Goal: Entertainment & Leisure: Browse casually

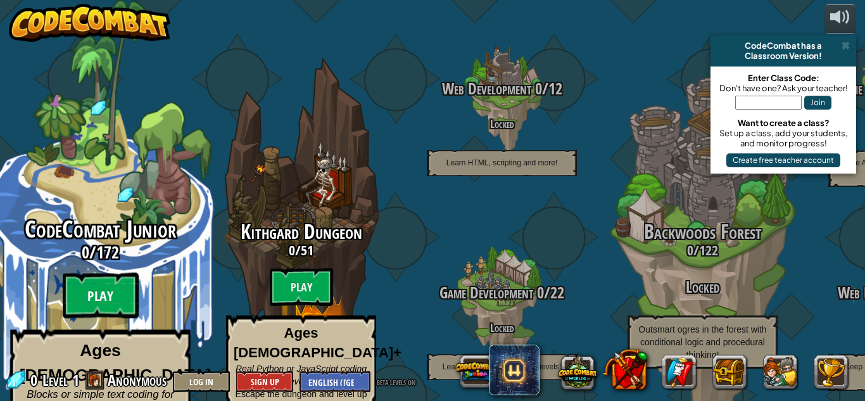
click at [102, 273] on btn "Play" at bounding box center [101, 296] width 76 height 46
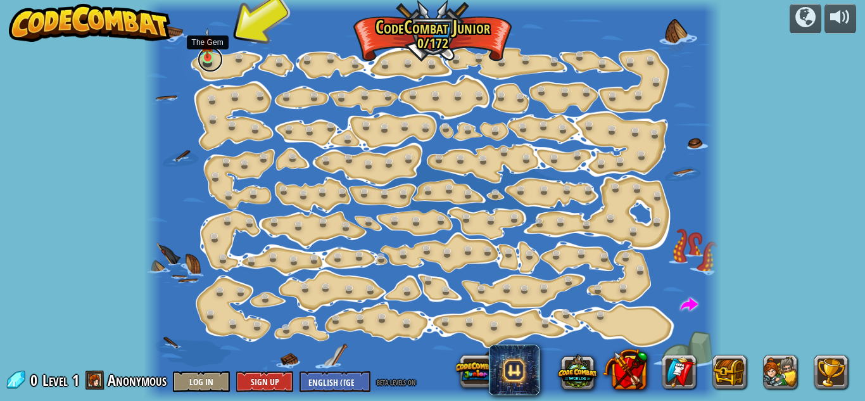
click at [204, 60] on link at bounding box center [210, 59] width 25 height 25
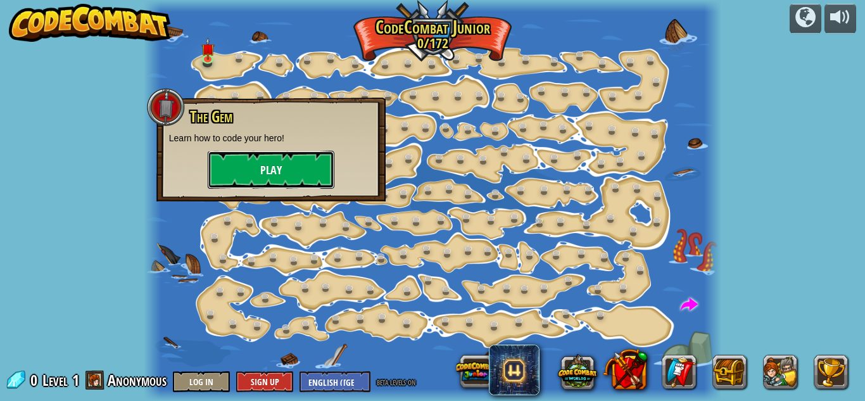
click at [270, 162] on button "Play" at bounding box center [271, 170] width 127 height 38
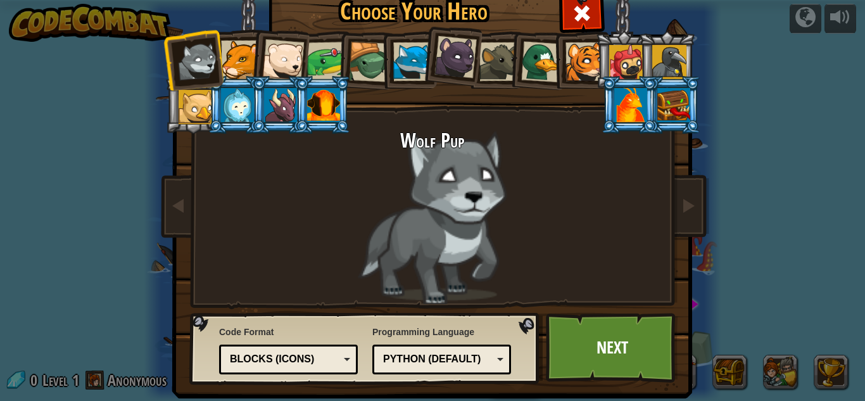
click at [592, 58] on div at bounding box center [585, 61] width 39 height 39
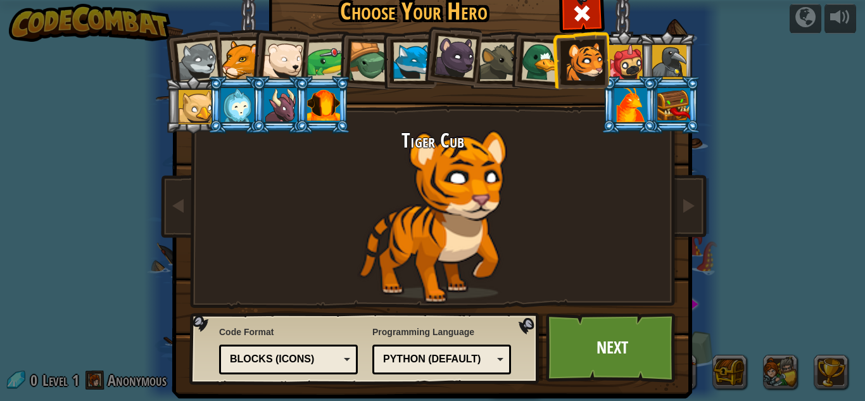
click at [467, 52] on div at bounding box center [456, 57] width 42 height 42
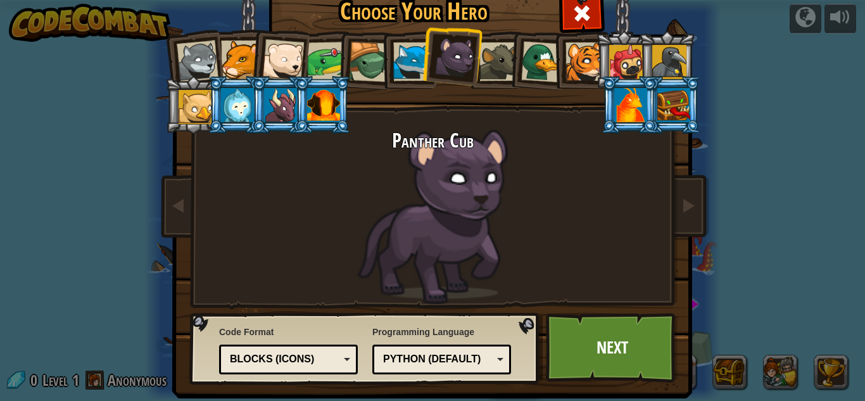
click at [373, 54] on div at bounding box center [369, 62] width 41 height 41
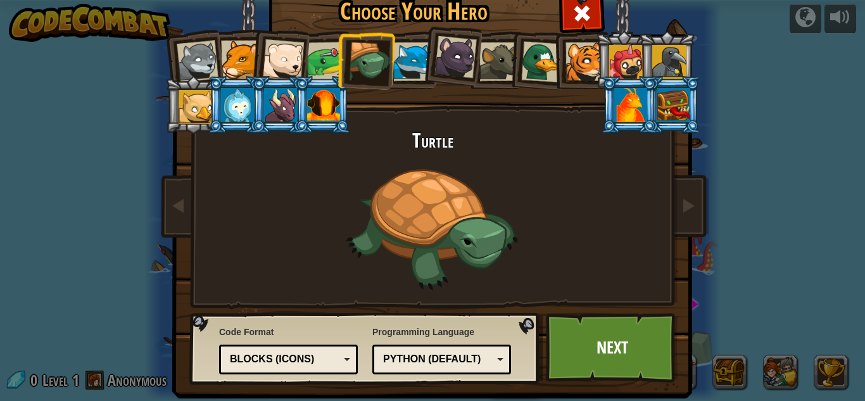
click at [331, 54] on div at bounding box center [326, 61] width 39 height 39
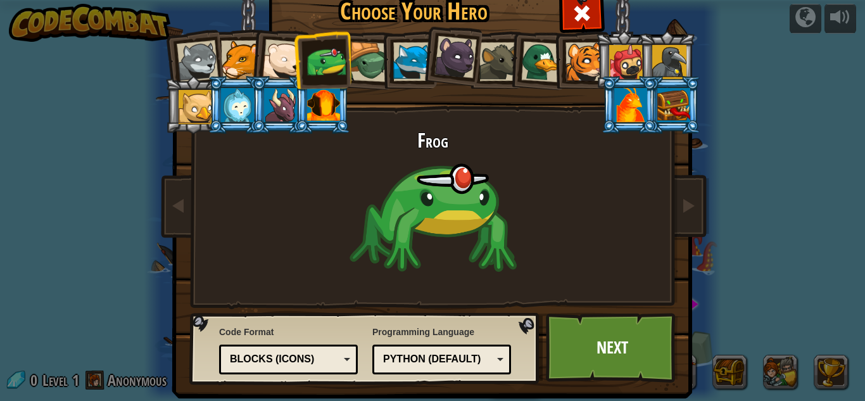
click at [406, 56] on div at bounding box center [412, 61] width 39 height 39
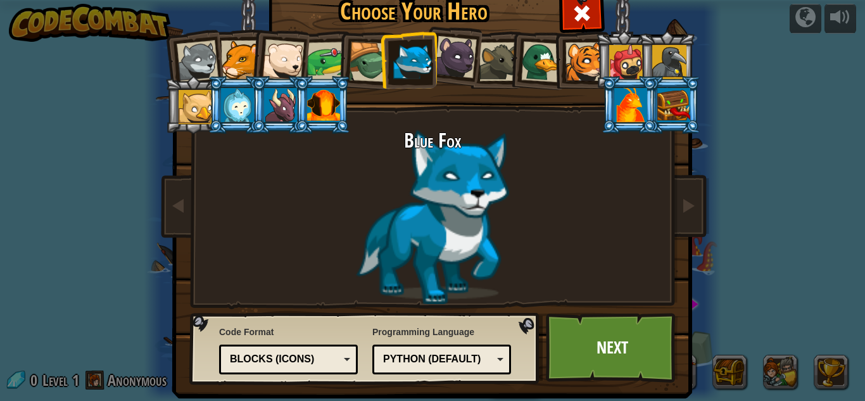
click at [323, 50] on div at bounding box center [326, 61] width 39 height 39
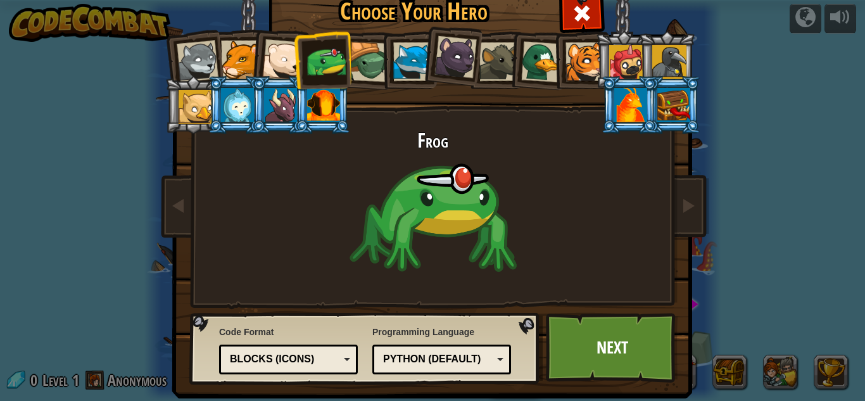
click at [284, 49] on div at bounding box center [283, 60] width 42 height 42
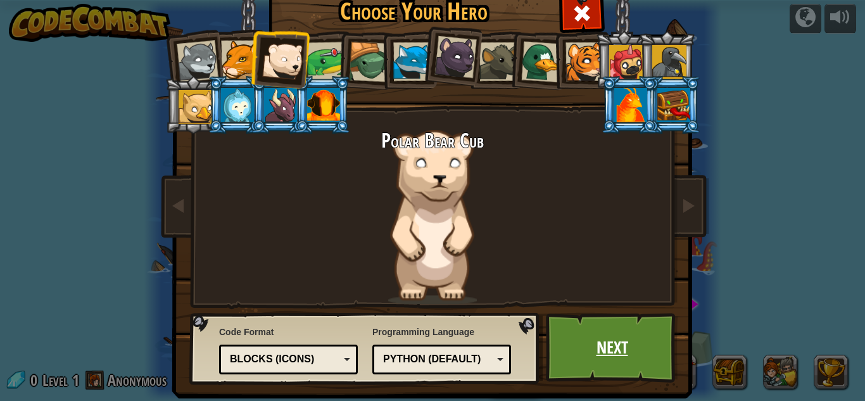
click at [626, 348] on link "Next" at bounding box center [612, 348] width 132 height 70
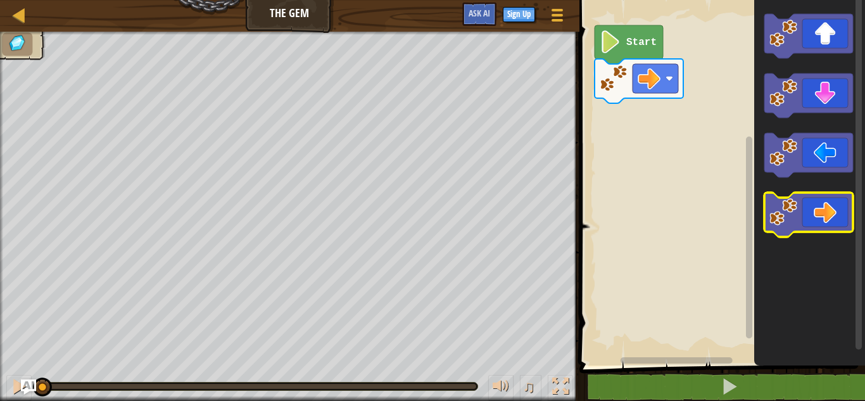
click at [823, 212] on icon "Blockly Workspace" at bounding box center [809, 215] width 89 height 44
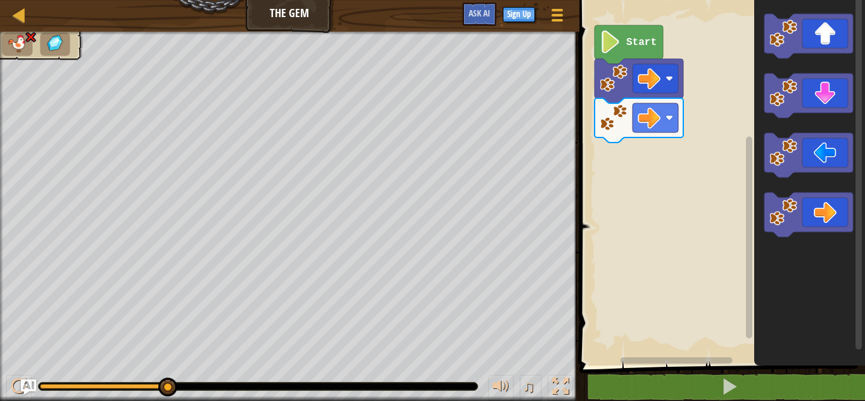
click at [621, 51] on icon "Blockly Workspace" at bounding box center [629, 44] width 68 height 39
click at [622, 51] on icon "Blockly Workspace" at bounding box center [629, 44] width 68 height 39
click at [20, 16] on div at bounding box center [19, 15] width 16 height 16
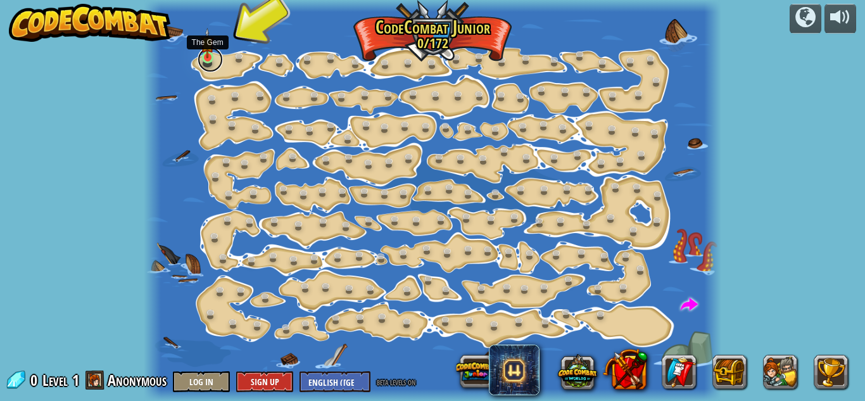
click at [208, 60] on link at bounding box center [210, 59] width 25 height 25
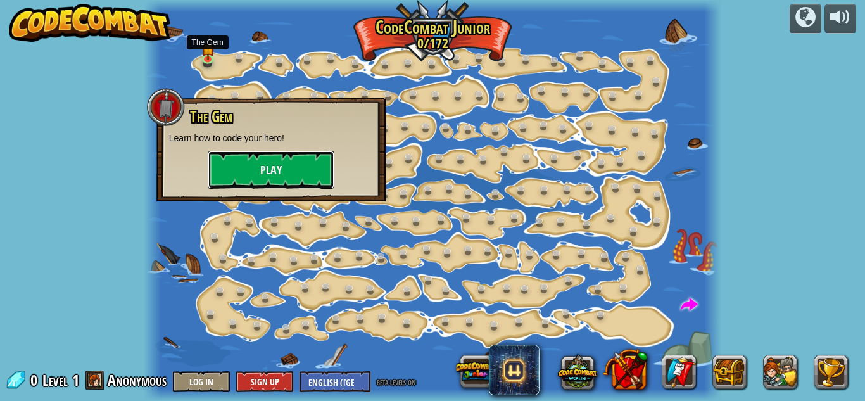
click at [274, 154] on button "Play" at bounding box center [271, 170] width 127 height 38
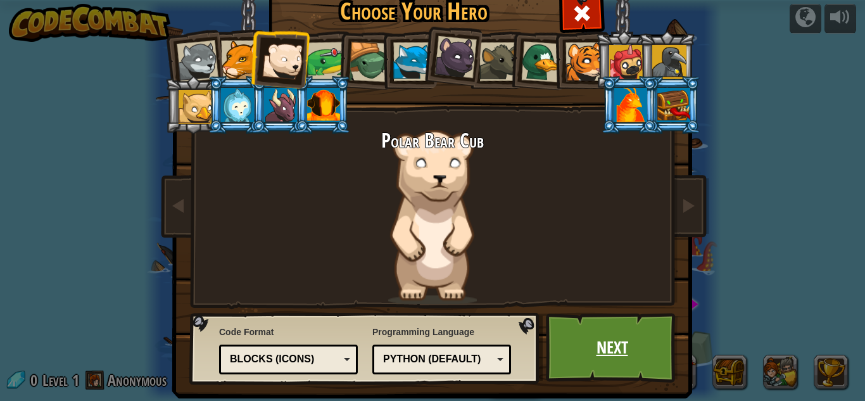
click at [600, 367] on link "Next" at bounding box center [612, 348] width 132 height 70
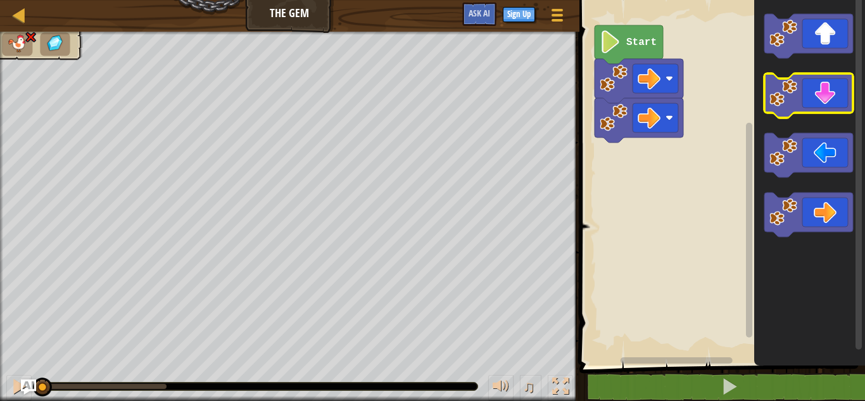
click at [820, 89] on icon "Blockly Workspace" at bounding box center [809, 95] width 89 height 44
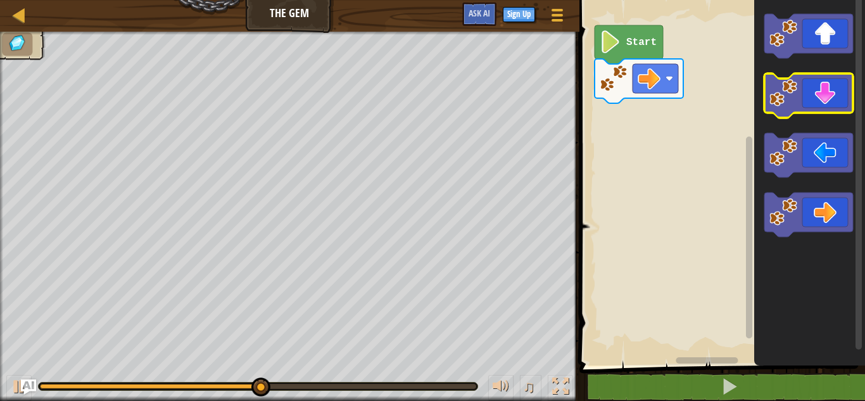
click at [823, 110] on icon "Blockly Workspace" at bounding box center [809, 95] width 89 height 44
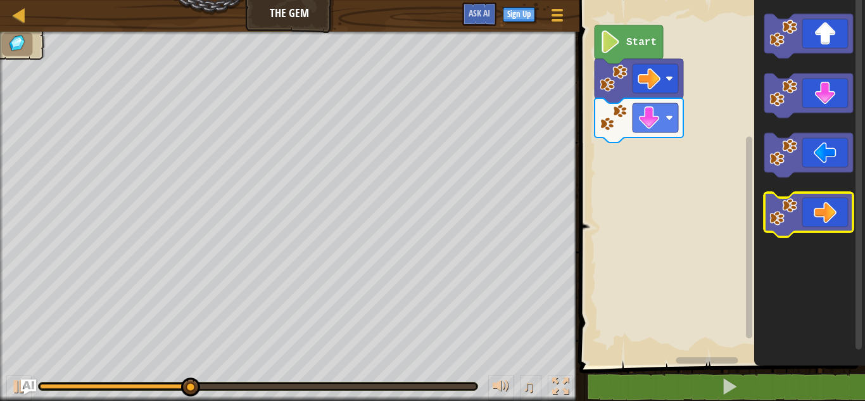
click at [801, 215] on icon "Blockly Workspace" at bounding box center [809, 215] width 89 height 44
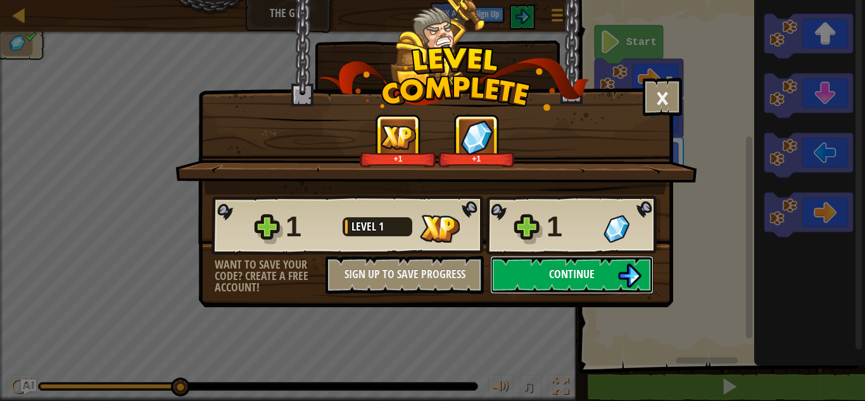
click at [602, 267] on button "Continue" at bounding box center [571, 275] width 163 height 38
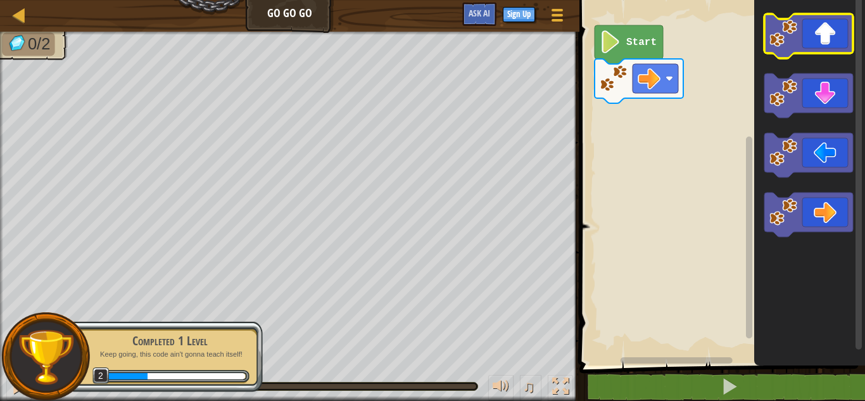
click at [829, 48] on icon "Blockly Workspace" at bounding box center [809, 36] width 89 height 44
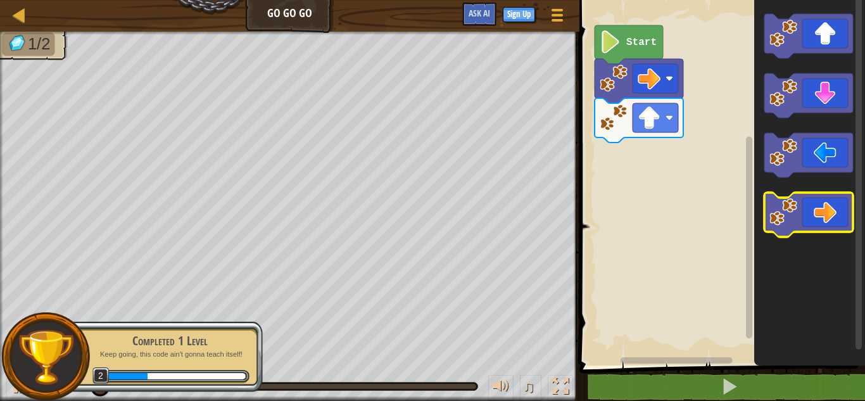
click at [825, 201] on icon "Blockly Workspace" at bounding box center [809, 215] width 89 height 44
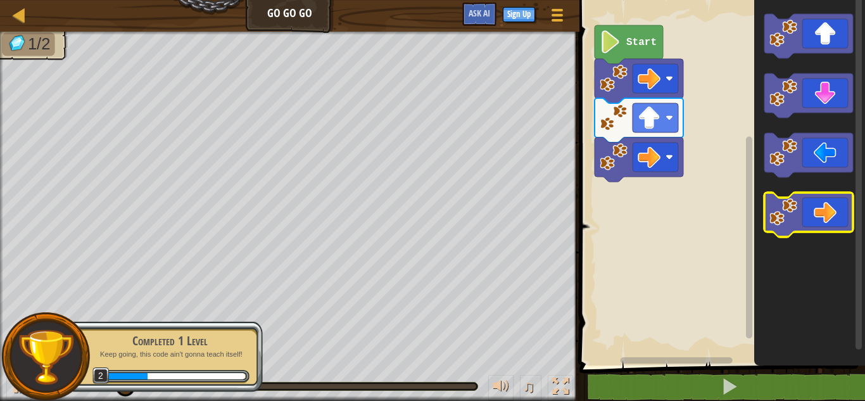
click at [825, 201] on icon "Blockly Workspace" at bounding box center [809, 215] width 89 height 44
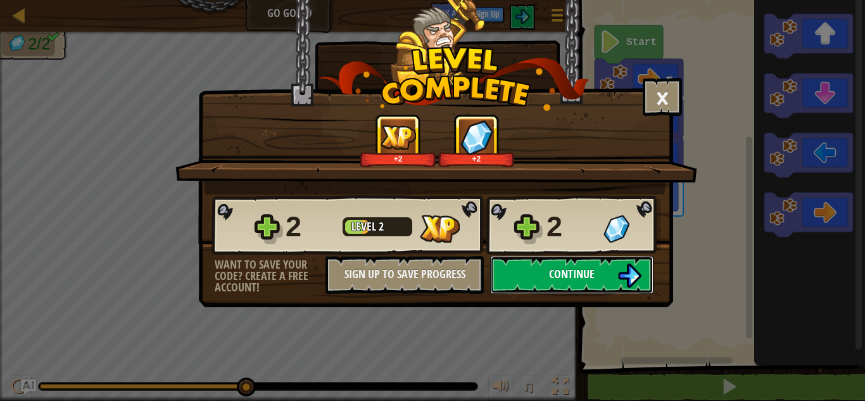
click at [595, 262] on button "Continue" at bounding box center [571, 275] width 163 height 38
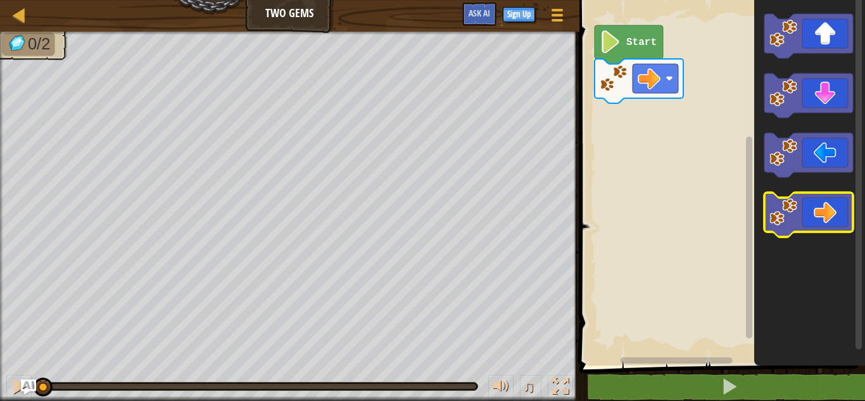
click at [805, 205] on icon "Blockly Workspace" at bounding box center [809, 215] width 89 height 44
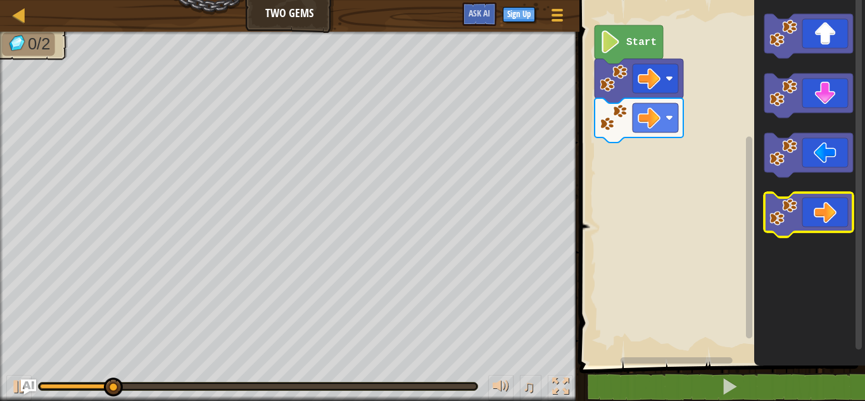
click at [804, 206] on icon "Blockly Workspace" at bounding box center [809, 215] width 89 height 44
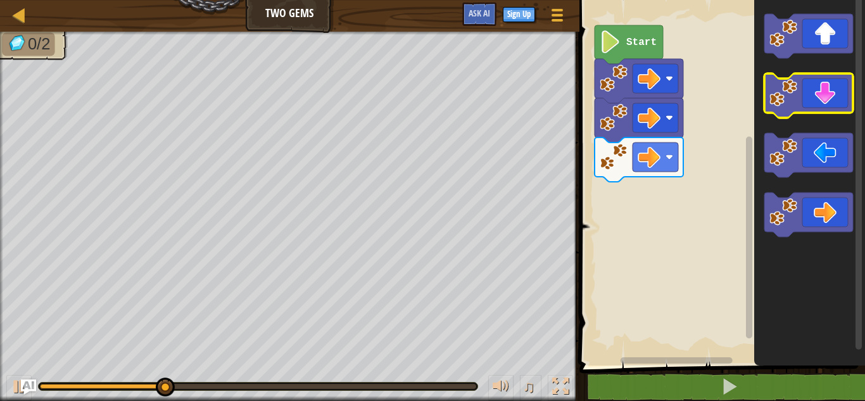
click at [833, 112] on icon "Blockly Workspace" at bounding box center [809, 95] width 89 height 44
click at [835, 87] on icon "Blockly Workspace" at bounding box center [809, 95] width 89 height 44
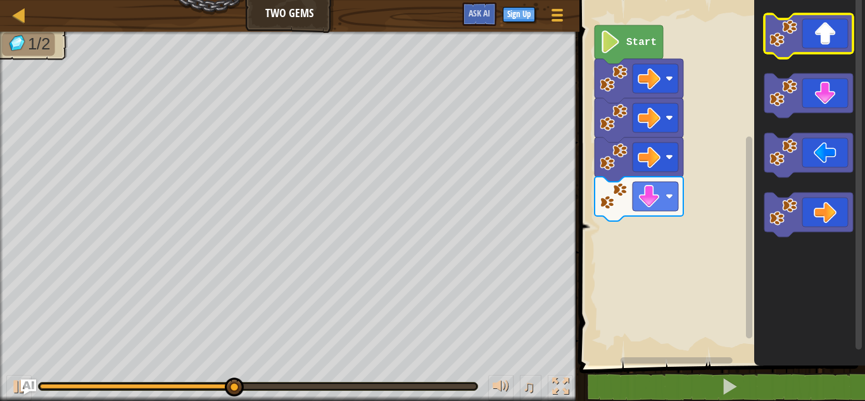
click at [825, 41] on icon "Blockly Workspace" at bounding box center [809, 36] width 89 height 44
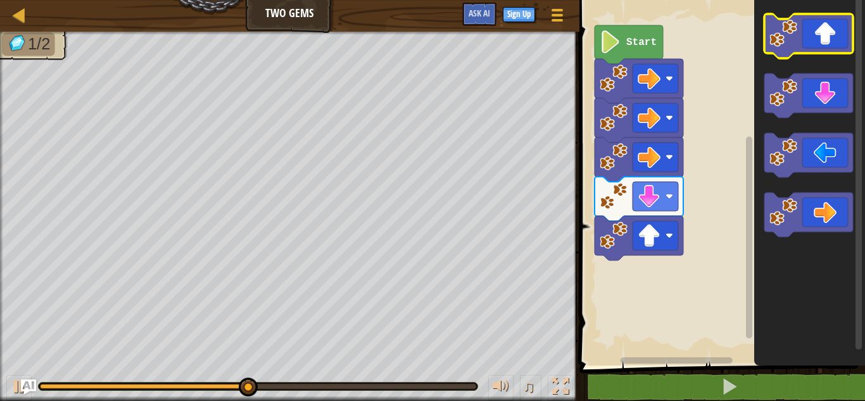
click at [825, 41] on icon "Blockly Workspace" at bounding box center [809, 36] width 89 height 44
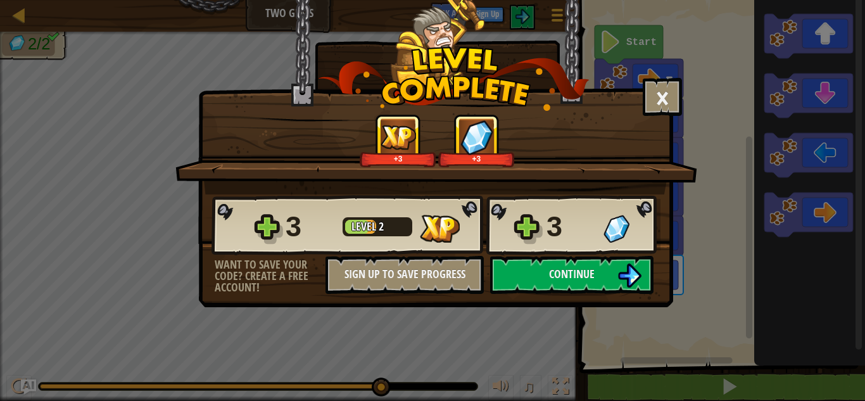
click at [543, 253] on div "3 Level 2 3" at bounding box center [436, 225] width 449 height 61
click at [556, 272] on span "Continue" at bounding box center [572, 274] width 46 height 16
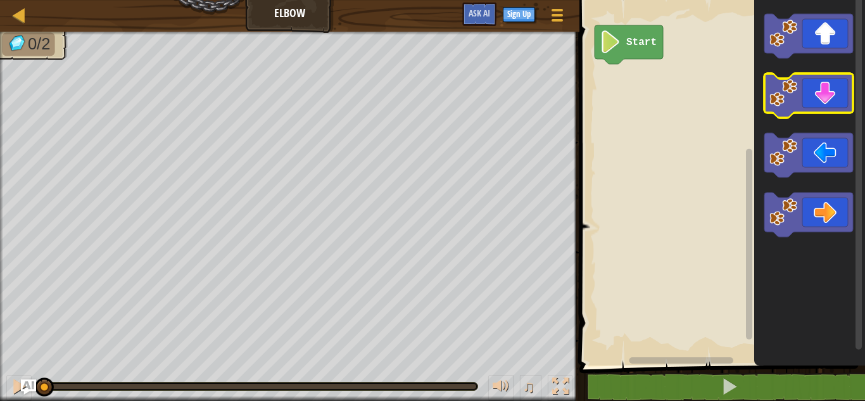
click at [826, 104] on icon "Blockly Workspace" at bounding box center [809, 95] width 89 height 44
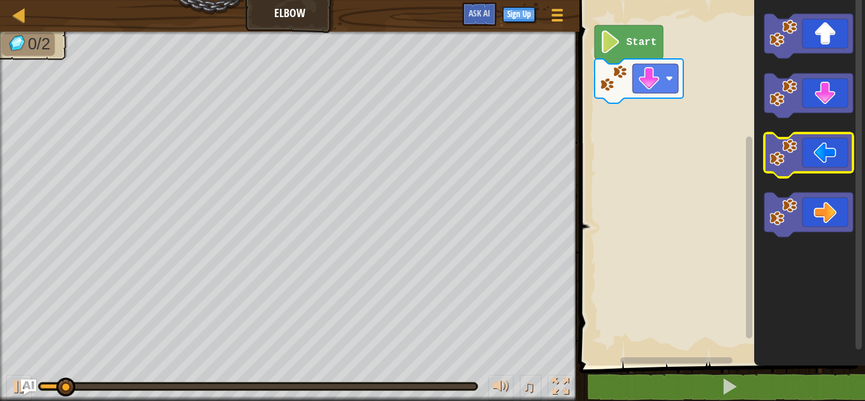
click at [816, 152] on icon "Blockly Workspace" at bounding box center [809, 155] width 89 height 44
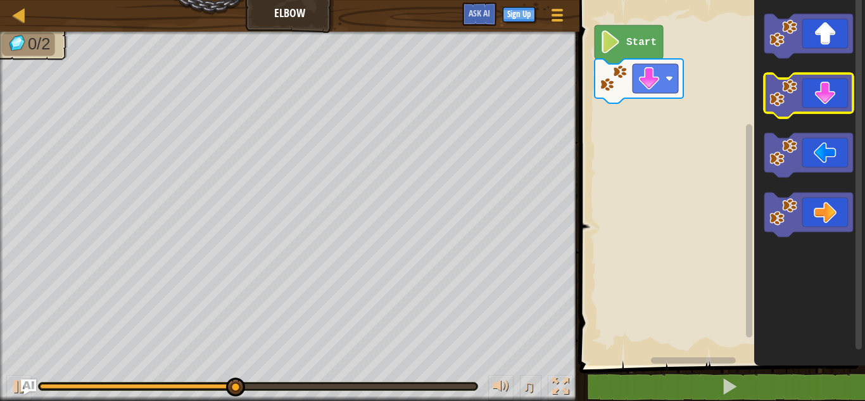
click at [825, 111] on icon "Blockly Workspace" at bounding box center [809, 95] width 89 height 44
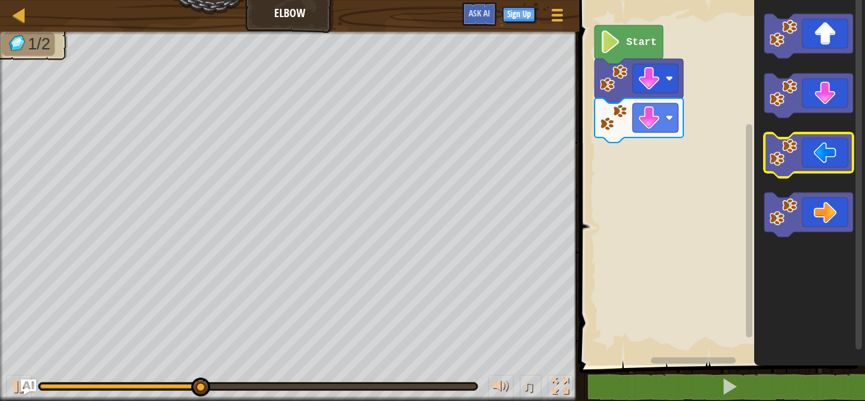
click at [826, 173] on rect "Blockly Workspace" at bounding box center [809, 155] width 89 height 44
click at [823, 160] on icon "Blockly Workspace" at bounding box center [809, 155] width 89 height 44
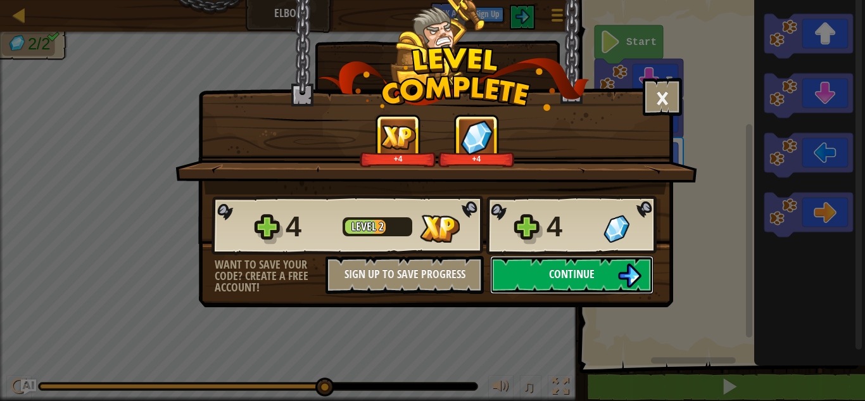
click at [595, 265] on button "Continue" at bounding box center [571, 275] width 163 height 38
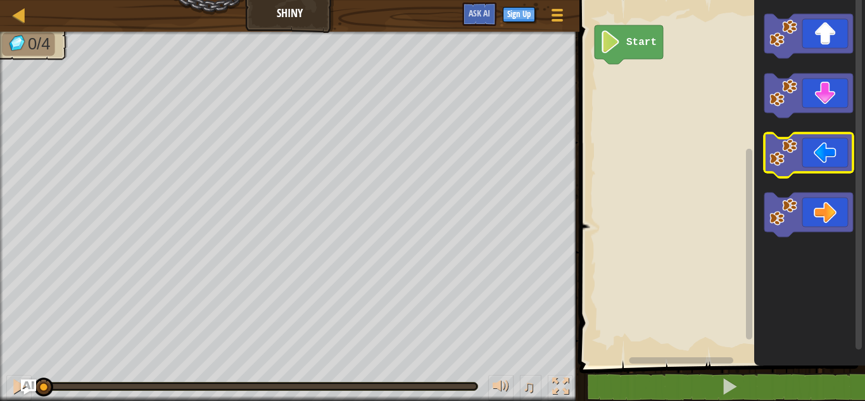
click at [825, 151] on icon "Blockly Workspace" at bounding box center [809, 155] width 89 height 44
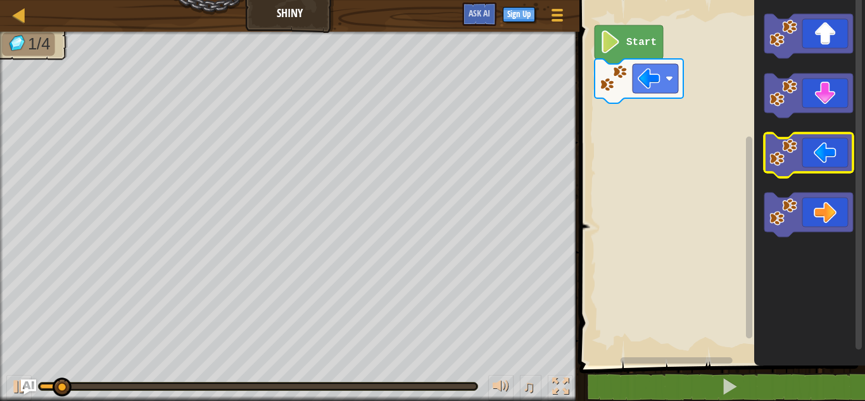
click at [825, 151] on icon "Blockly Workspace" at bounding box center [809, 155] width 89 height 44
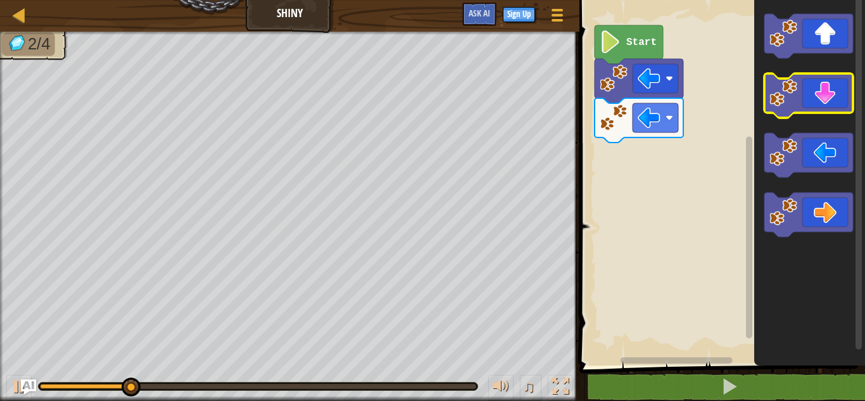
click at [814, 99] on icon "Blockly Workspace" at bounding box center [809, 95] width 89 height 44
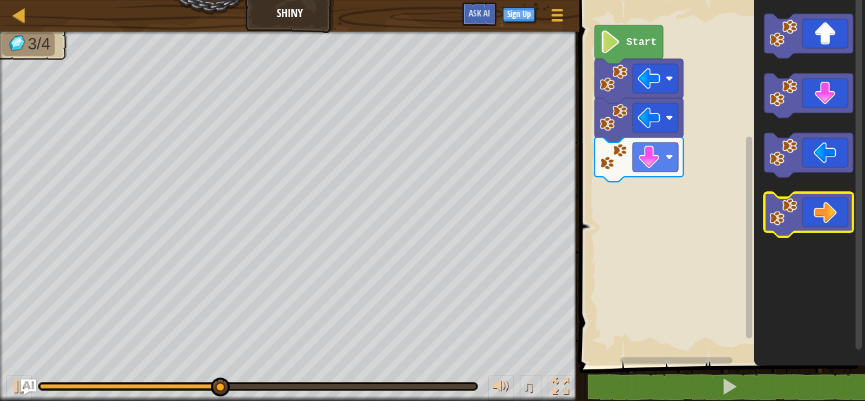
click at [816, 198] on icon "Blockly Workspace" at bounding box center [809, 215] width 89 height 44
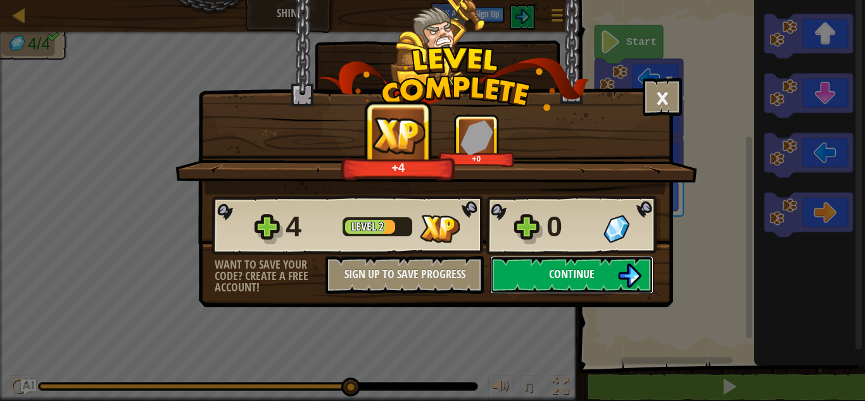
click at [625, 273] on img at bounding box center [630, 276] width 24 height 24
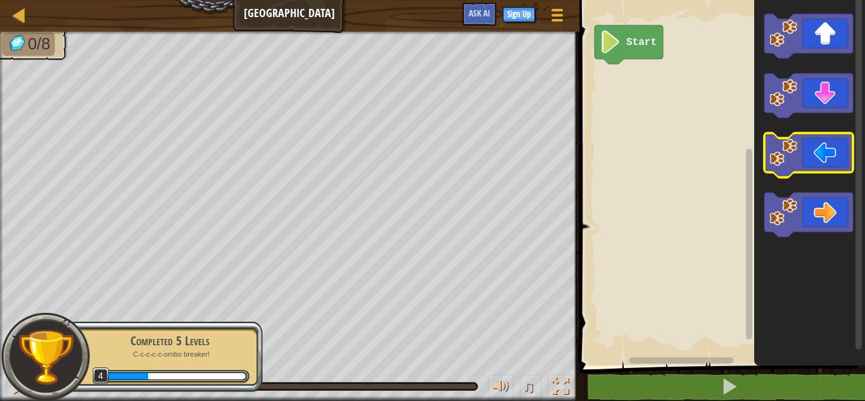
click at [813, 153] on icon "Blockly Workspace" at bounding box center [809, 155] width 89 height 44
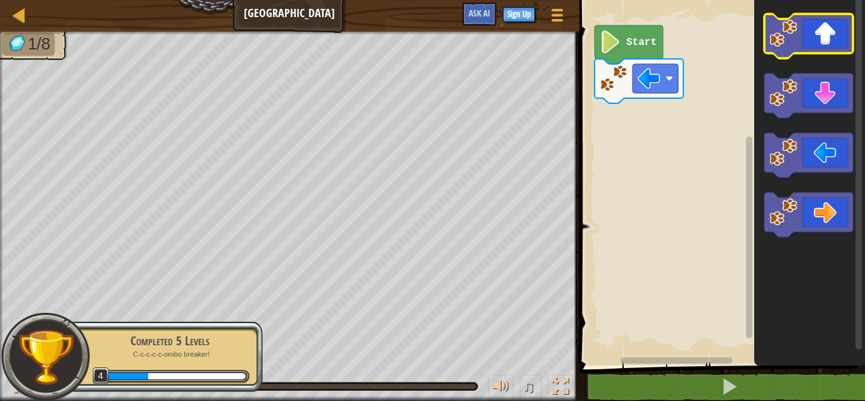
click at [819, 34] on icon "Blockly Workspace" at bounding box center [809, 36] width 89 height 44
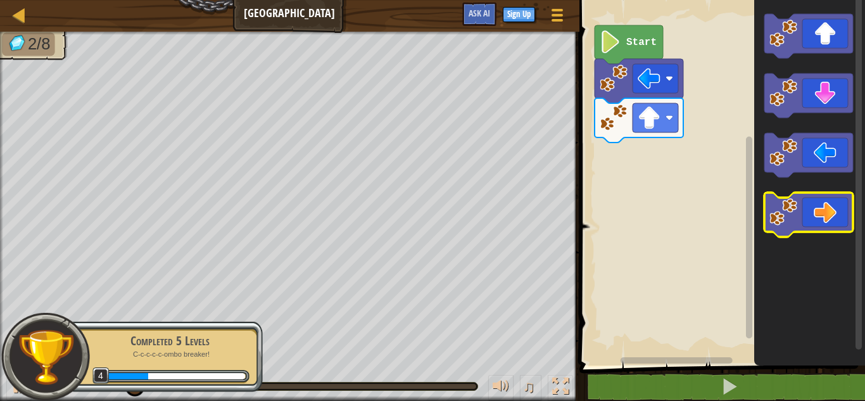
click at [827, 205] on icon "Blockly Workspace" at bounding box center [809, 215] width 89 height 44
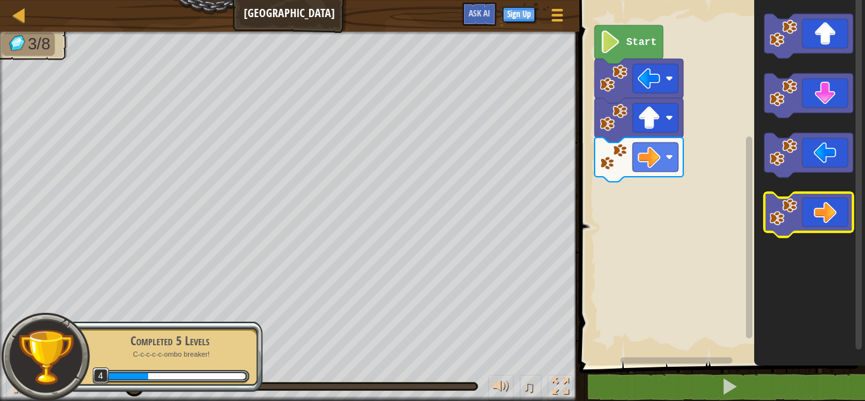
click at [827, 205] on icon "Blockly Workspace" at bounding box center [809, 215] width 89 height 44
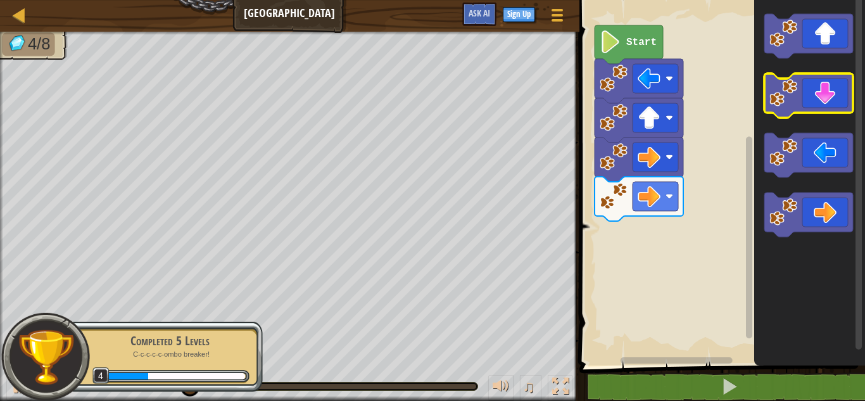
click at [818, 111] on icon "Blockly Workspace" at bounding box center [809, 95] width 89 height 44
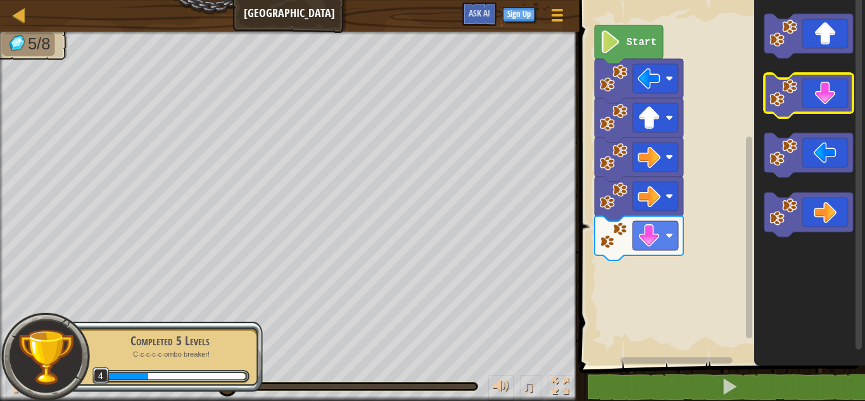
click at [818, 108] on icon "Blockly Workspace" at bounding box center [809, 95] width 89 height 44
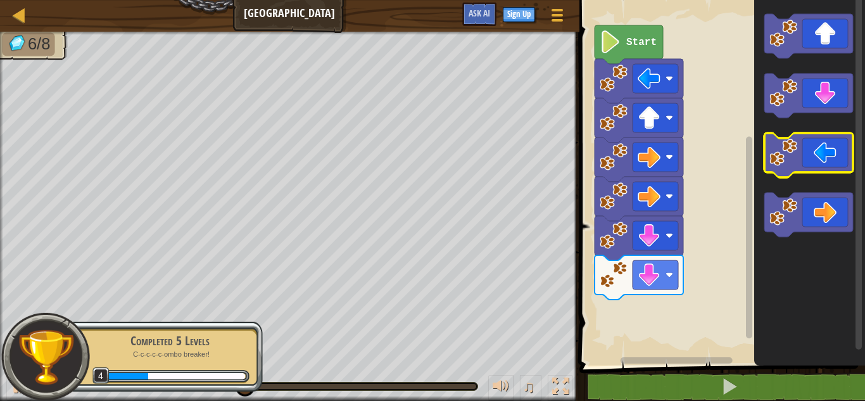
click at [822, 146] on icon "Blockly Workspace" at bounding box center [809, 155] width 89 height 44
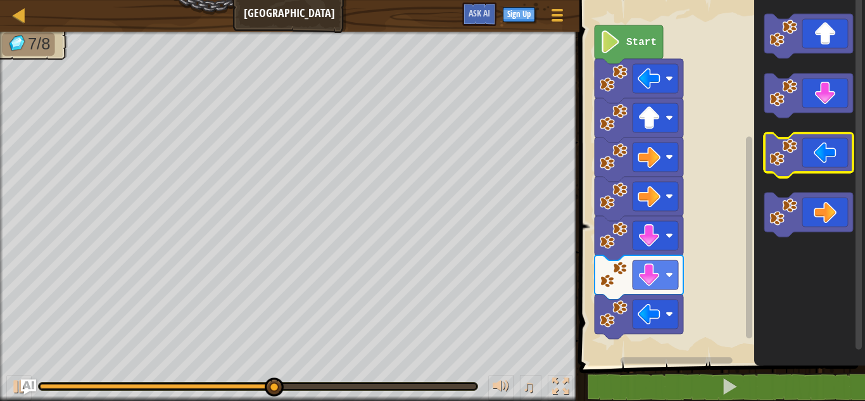
click at [822, 146] on icon "Blockly Workspace" at bounding box center [809, 155] width 89 height 44
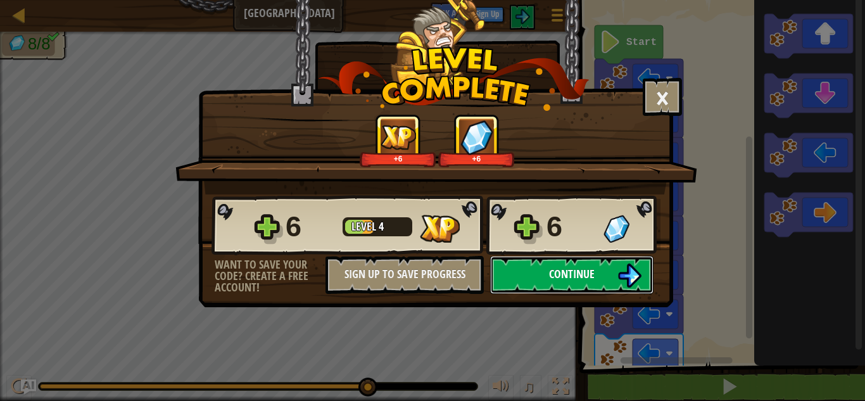
click at [572, 286] on button "Continue" at bounding box center [571, 275] width 163 height 38
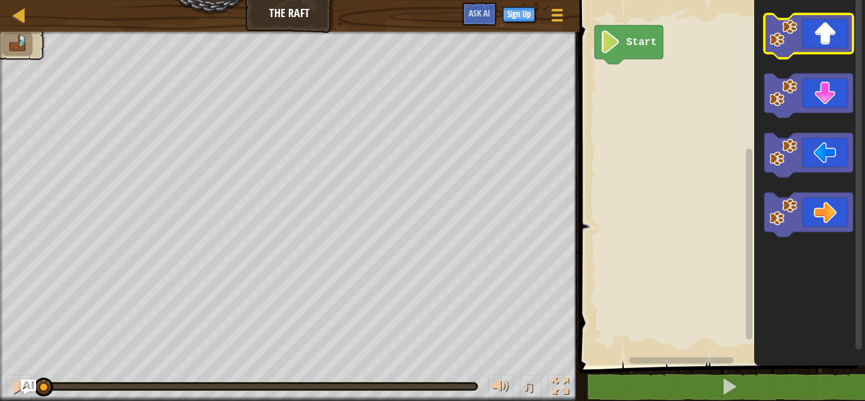
click at [785, 39] on image "Blockly Workspace" at bounding box center [784, 34] width 28 height 28
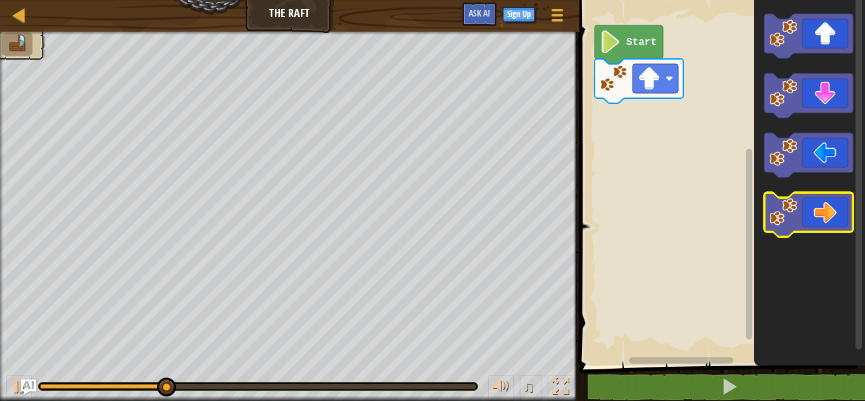
click at [804, 204] on icon "Blockly Workspace" at bounding box center [809, 215] width 89 height 44
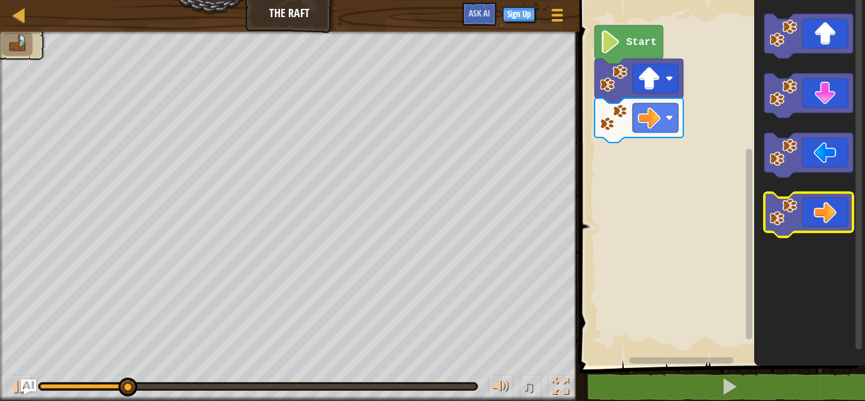
click at [804, 204] on icon "Blockly Workspace" at bounding box center [809, 215] width 89 height 44
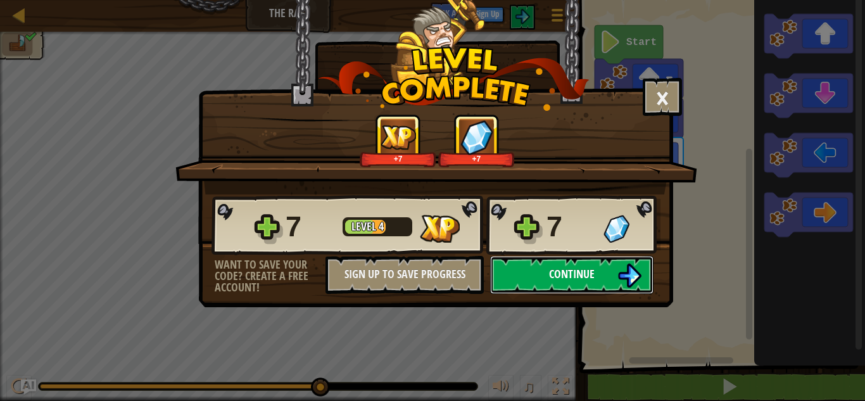
click at [618, 284] on img at bounding box center [630, 276] width 24 height 24
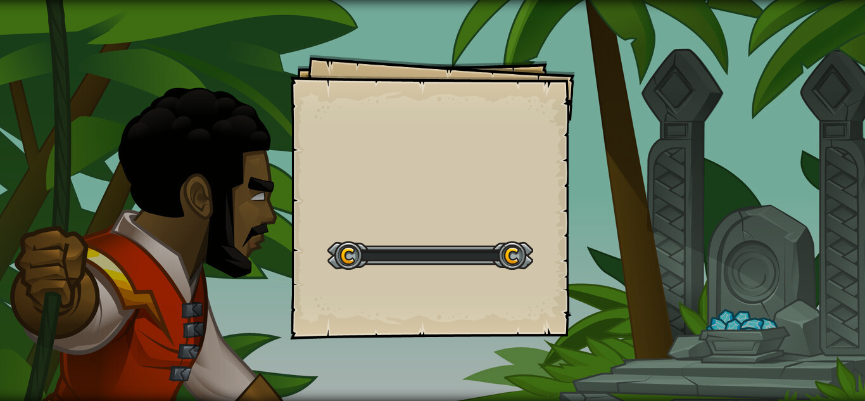
click at [617, 284] on div "Goals Start Level Error loading from server. Try refreshing the page. You'll ne…" at bounding box center [432, 200] width 865 height 401
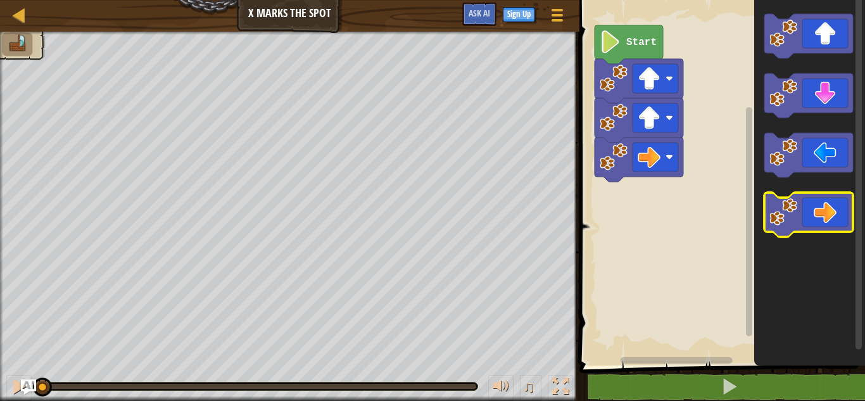
click at [818, 197] on icon "Blockly Workspace" at bounding box center [809, 215] width 89 height 44
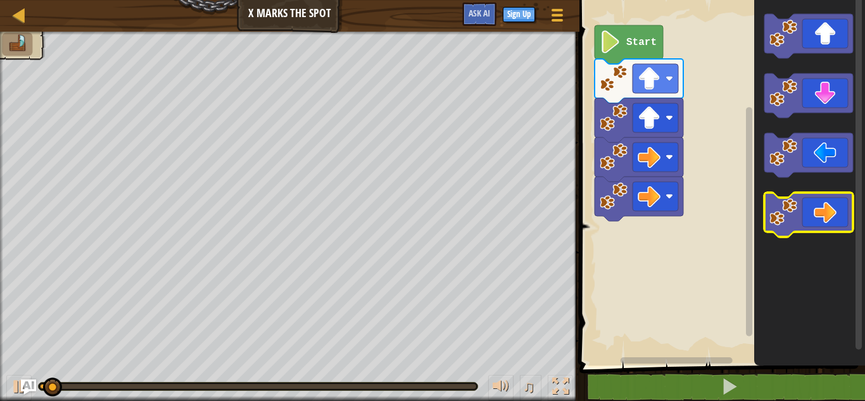
click at [818, 197] on icon "Blockly Workspace" at bounding box center [809, 215] width 89 height 44
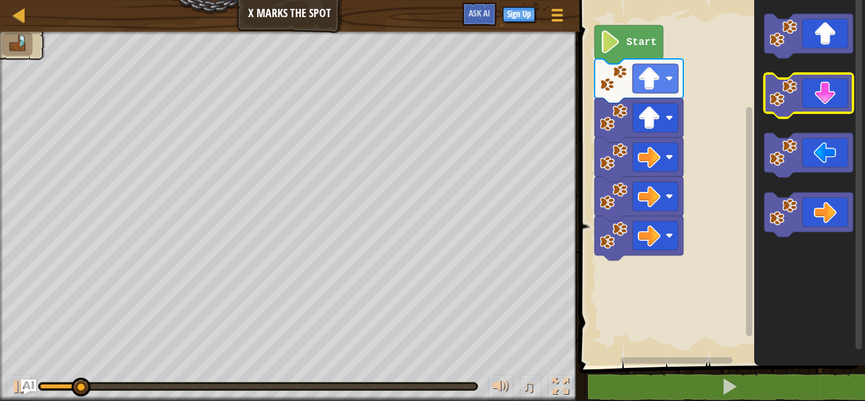
click at [815, 117] on rect "Blockly Workspace" at bounding box center [809, 95] width 89 height 44
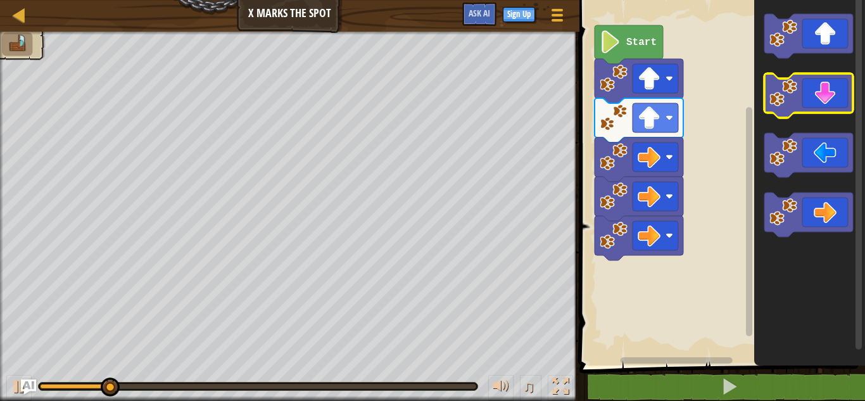
click at [815, 117] on rect "Blockly Workspace" at bounding box center [809, 95] width 89 height 44
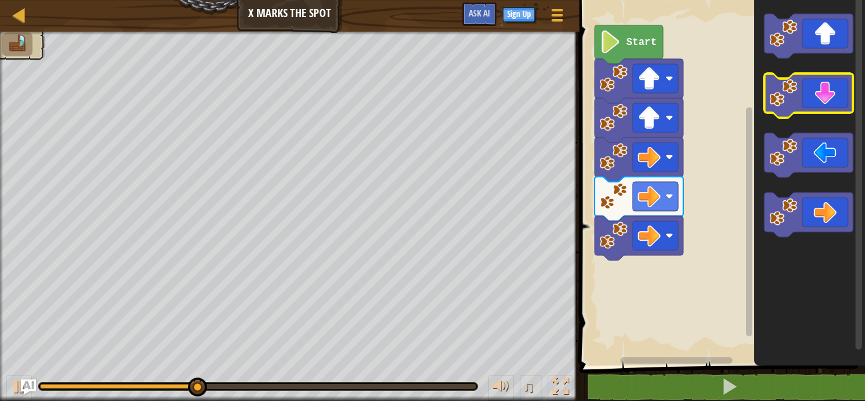
click at [822, 109] on icon "Blockly Workspace" at bounding box center [809, 95] width 89 height 44
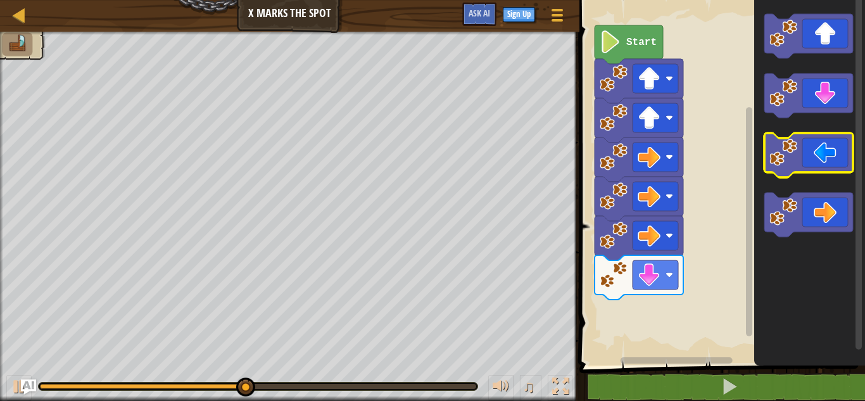
click at [823, 162] on icon "Blockly Workspace" at bounding box center [809, 155] width 89 height 44
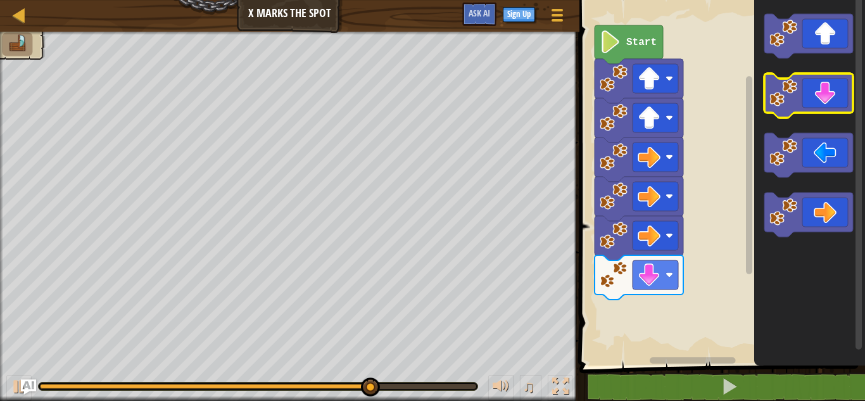
click at [823, 105] on icon "Blockly Workspace" at bounding box center [809, 95] width 89 height 44
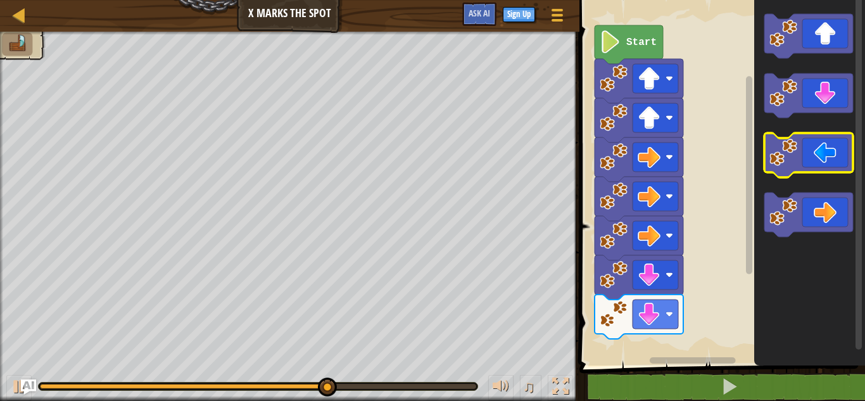
click at [811, 156] on icon "Blockly Workspace" at bounding box center [809, 155] width 89 height 44
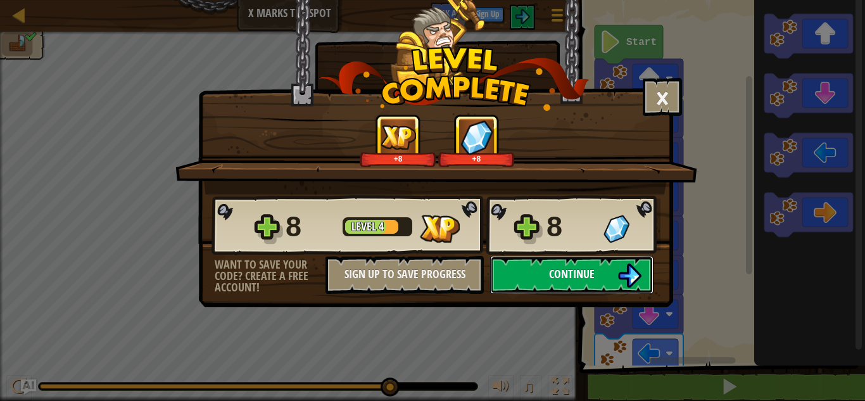
click at [613, 275] on button "Continue" at bounding box center [571, 275] width 163 height 38
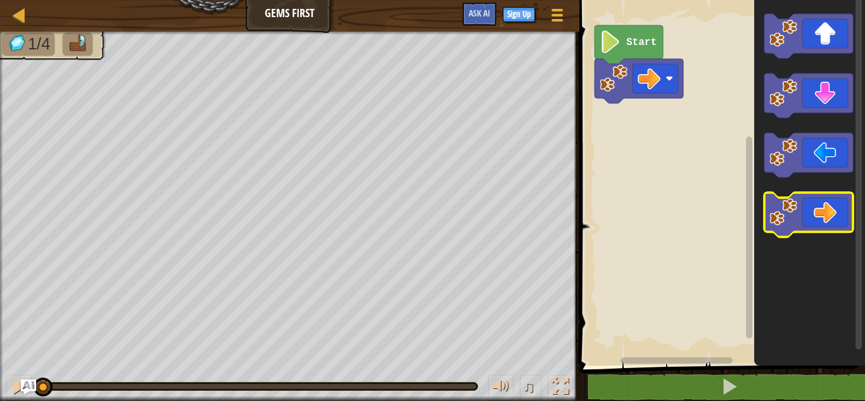
click at [831, 219] on icon "Blockly Workspace" at bounding box center [809, 215] width 89 height 44
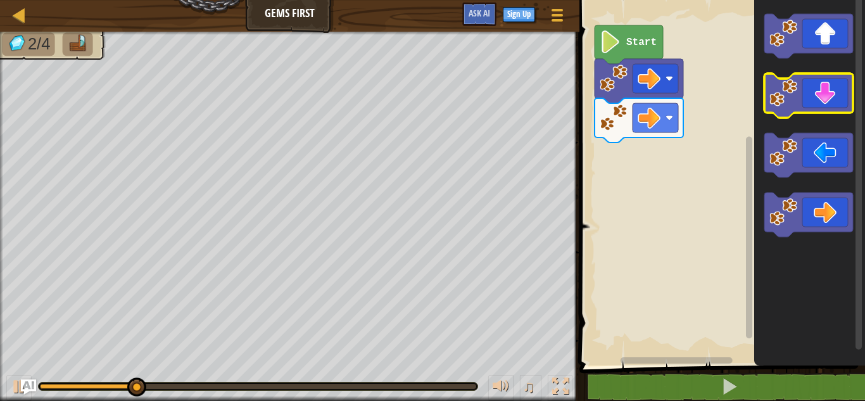
click at [832, 91] on icon "Blockly Workspace" at bounding box center [809, 95] width 89 height 44
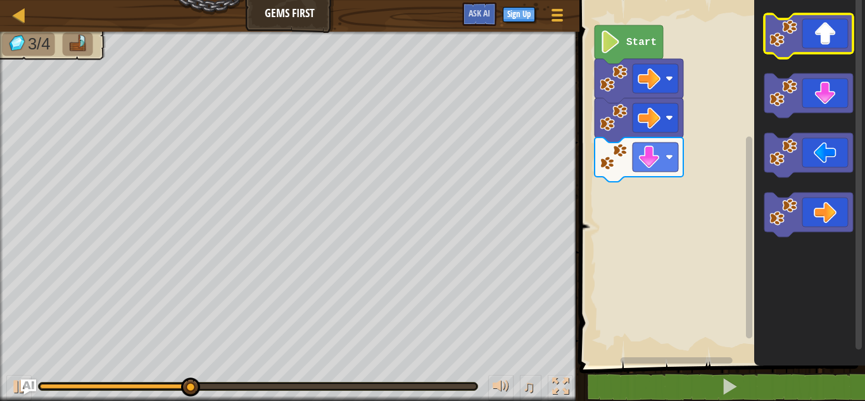
click at [835, 45] on icon "Blockly Workspace" at bounding box center [809, 36] width 89 height 44
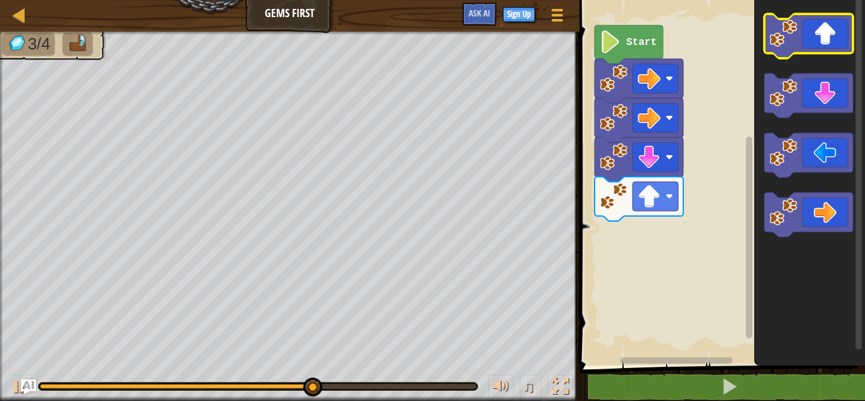
click at [835, 45] on icon "Blockly Workspace" at bounding box center [809, 36] width 89 height 44
